Goal: Information Seeking & Learning: Learn about a topic

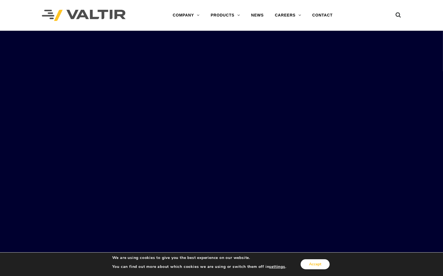
click at [313, 265] on button "Accept" at bounding box center [315, 264] width 29 height 10
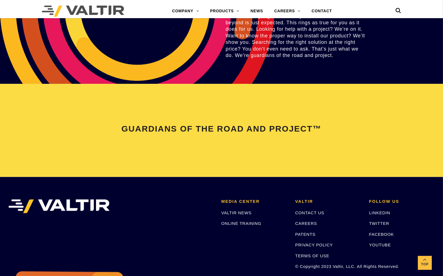
scroll to position [1179, 0]
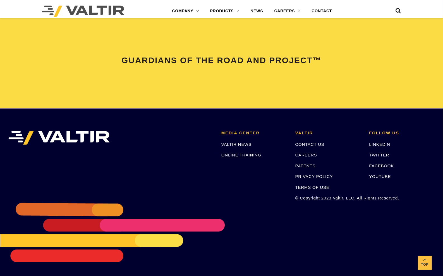
click at [236, 153] on link "ONLINE TRAINING" at bounding box center [241, 154] width 40 height 5
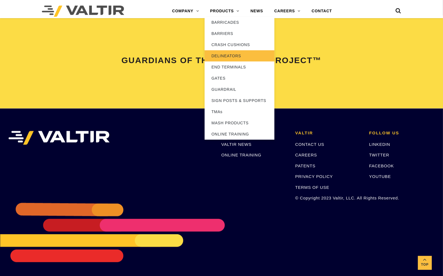
click at [237, 54] on link "DELINEATORS" at bounding box center [240, 55] width 70 height 11
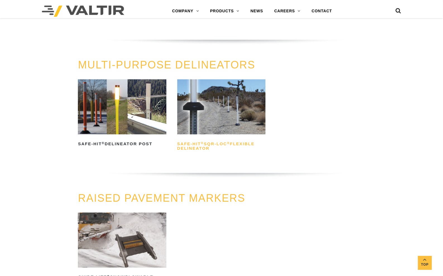
scroll to position [140, 0]
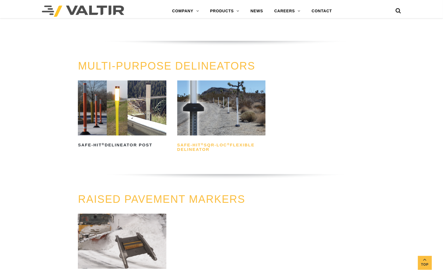
click at [204, 143] on h2 "Safe-Hit ® SQR-LOC ® Flexible Delineator" at bounding box center [221, 146] width 88 height 13
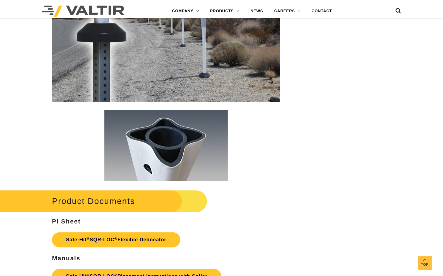
scroll to position [1033, 0]
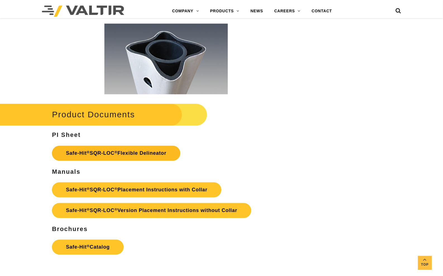
click at [105, 152] on strong "Safe-Hit ® SQR-LOC ® Flexible Delineator" at bounding box center [116, 153] width 100 height 6
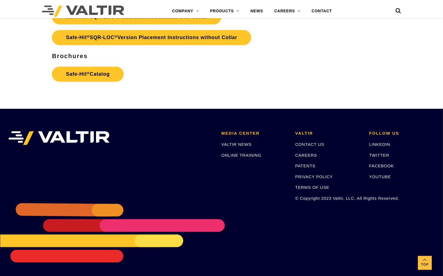
scroll to position [1038, 0]
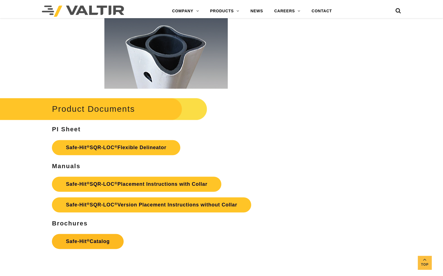
click at [84, 240] on strong "Safe-Hit ® Catalog" at bounding box center [88, 242] width 44 height 6
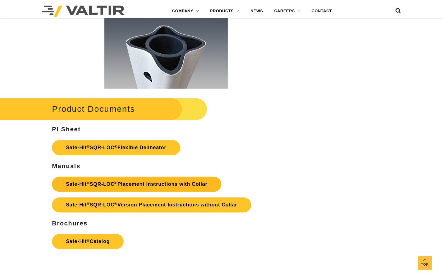
click at [115, 187] on link "Safe-Hit ® SQR-LOC ® Placement Instructions with Collar" at bounding box center [136, 184] width 169 height 15
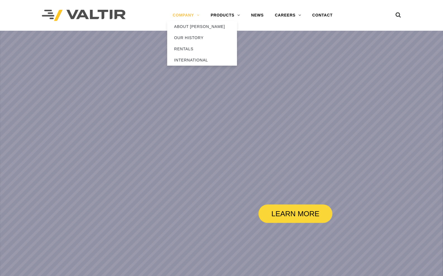
click at [190, 18] on link "COMPANY" at bounding box center [186, 15] width 38 height 11
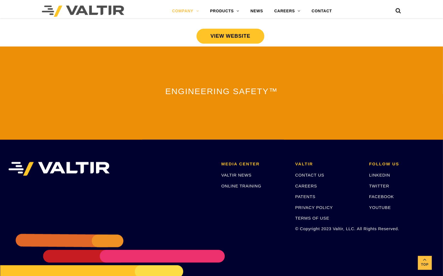
scroll to position [1237, 0]
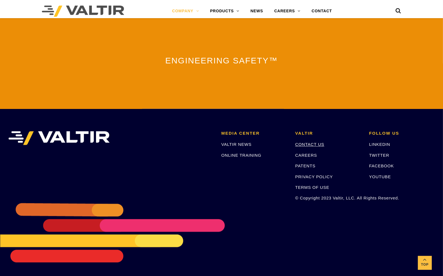
click at [311, 142] on link "CONTACT US" at bounding box center [309, 144] width 29 height 5
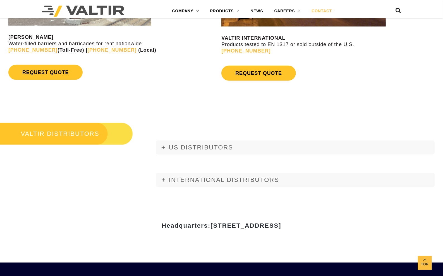
scroll to position [712, 0]
